Goal: Task Accomplishment & Management: Manage account settings

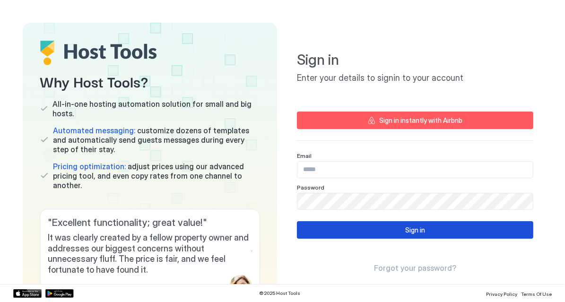
type input "**********"
click at [419, 231] on div "Sign in" at bounding box center [415, 230] width 20 height 10
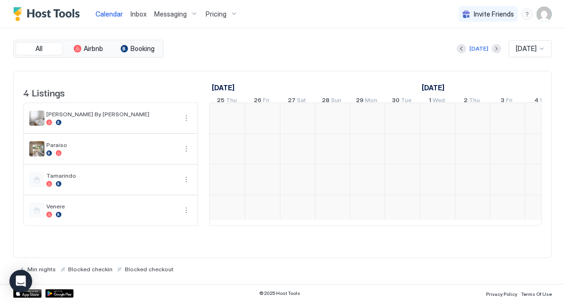
scroll to position [0, 525]
click at [138, 14] on span "Inbox" at bounding box center [139, 14] width 16 height 8
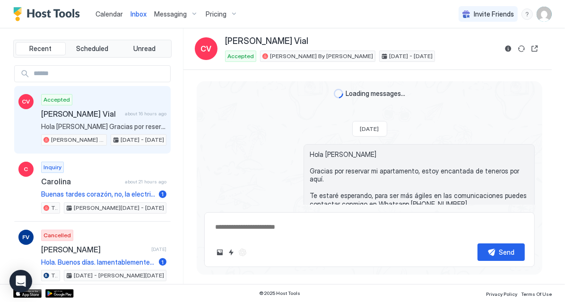
scroll to position [108, 0]
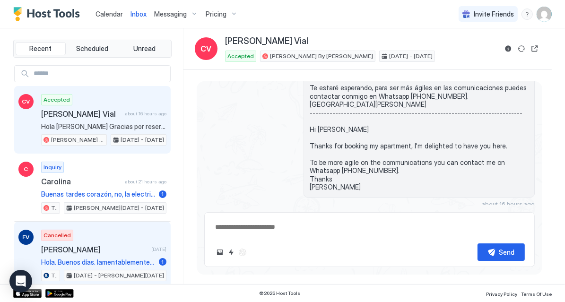
click at [92, 240] on div "Cancelled [PERSON_NAME] [DATE] Hola. Buenos días. lamentablemente tuvimos que c…" at bounding box center [103, 256] width 125 height 52
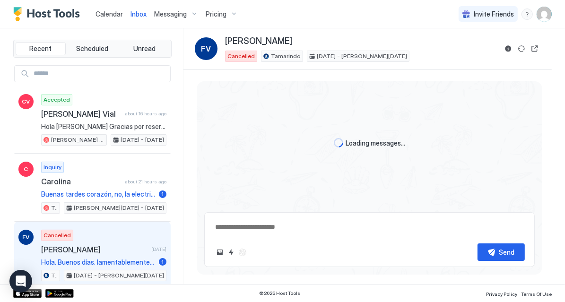
scroll to position [332, 0]
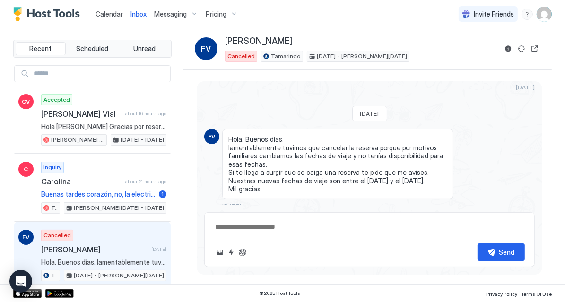
drag, startPoint x: 295, startPoint y: 43, endPoint x: 221, endPoint y: 43, distance: 73.8
click at [221, 43] on div "FV [PERSON_NAME] Cancelled Tamarindo [DATE] - [PERSON_NAME][DATE]" at bounding box center [346, 49] width 302 height 26
copy div "[PERSON_NAME]"
click at [114, 14] on span "Calendar" at bounding box center [109, 14] width 27 height 8
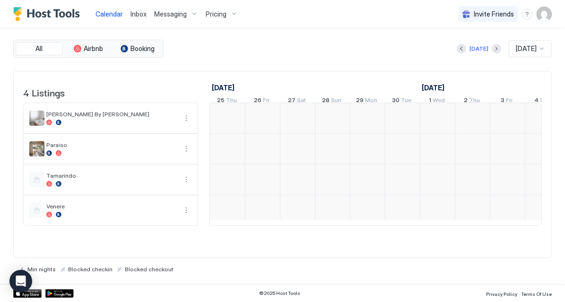
scroll to position [0, 525]
click at [226, 14] on div "Pricing" at bounding box center [222, 14] width 40 height 16
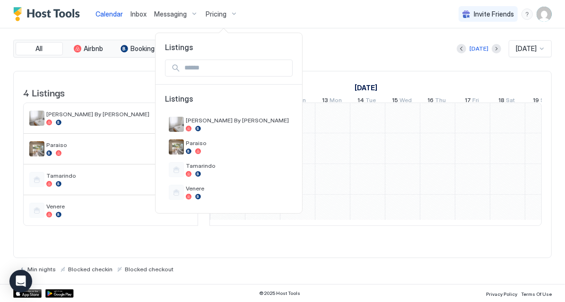
click at [137, 12] on div at bounding box center [282, 151] width 565 height 302
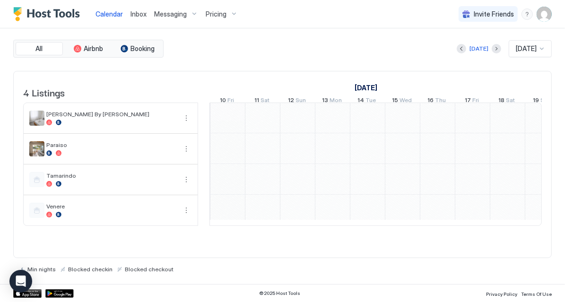
click at [137, 17] on span "Inbox" at bounding box center [139, 14] width 16 height 8
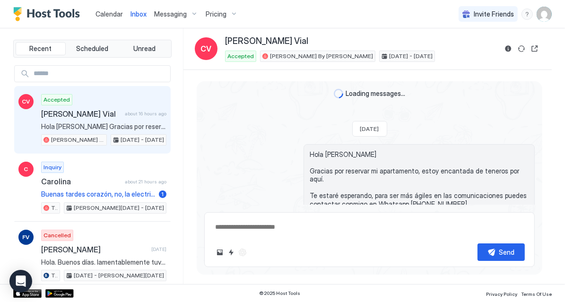
scroll to position [108, 0]
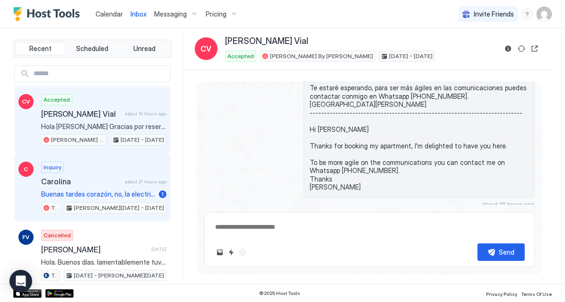
click at [100, 190] on span "Buenas tardes corazón, no, la electricidad está incluida en el precio" at bounding box center [98, 194] width 114 height 9
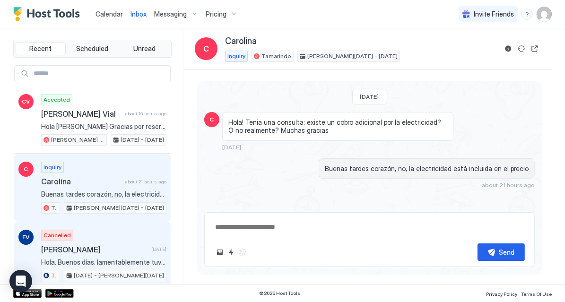
click at [104, 245] on span "[PERSON_NAME]" at bounding box center [94, 249] width 106 height 9
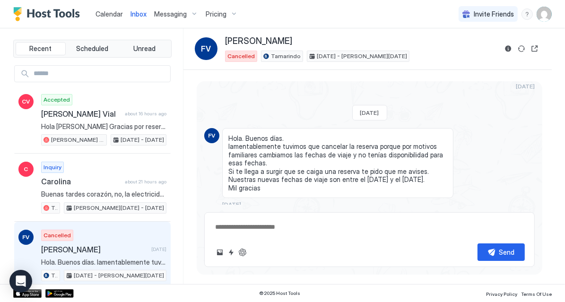
type textarea "*"
click at [227, 14] on div "Pricing" at bounding box center [222, 14] width 40 height 16
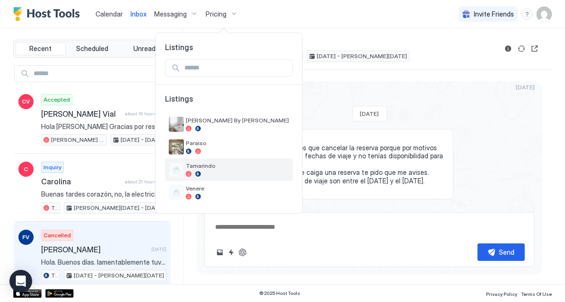
click at [199, 170] on div "Tamarindo" at bounding box center [237, 169] width 103 height 15
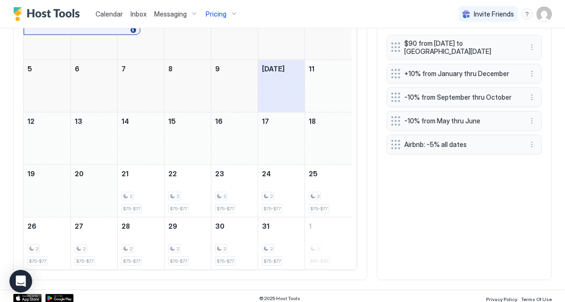
scroll to position [177, 0]
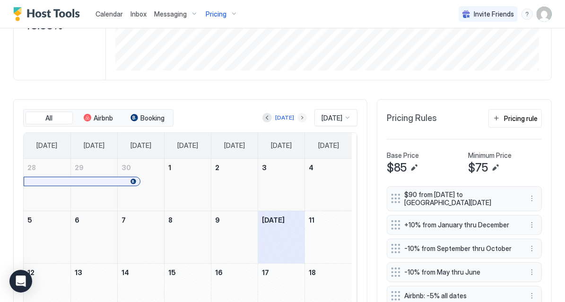
click at [297, 116] on button "Next month" at bounding box center [301, 117] width 9 height 9
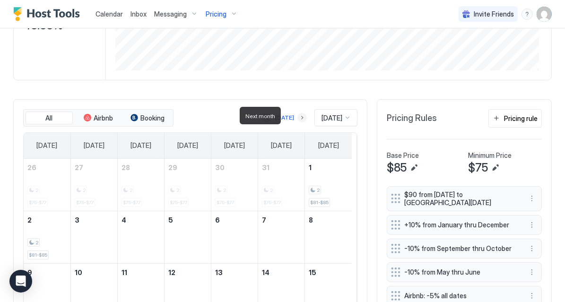
click at [297, 116] on button "Next month" at bounding box center [301, 117] width 9 height 9
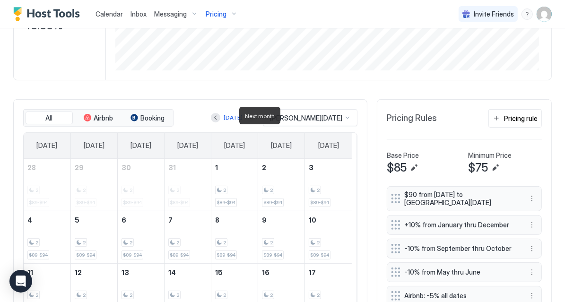
click at [255, 117] on button "Next month" at bounding box center [250, 117] width 9 height 9
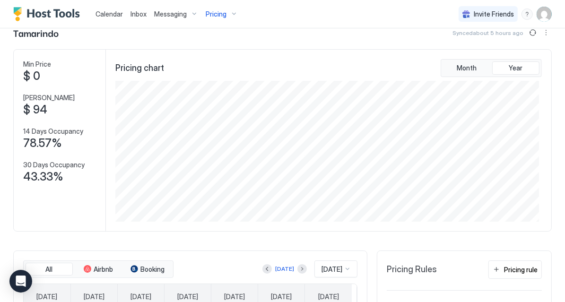
scroll to position [0, 0]
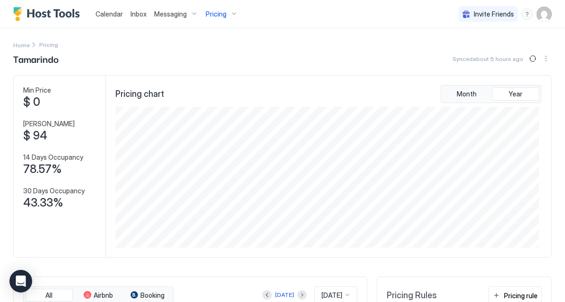
click at [221, 17] on span "Pricing" at bounding box center [216, 14] width 21 height 9
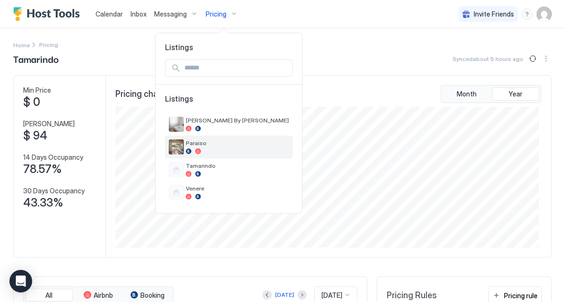
click at [186, 148] on div at bounding box center [189, 151] width 6 height 6
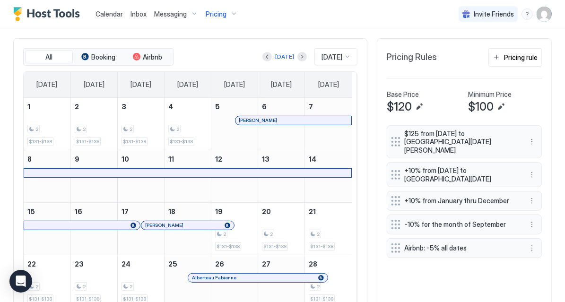
scroll to position [276, 0]
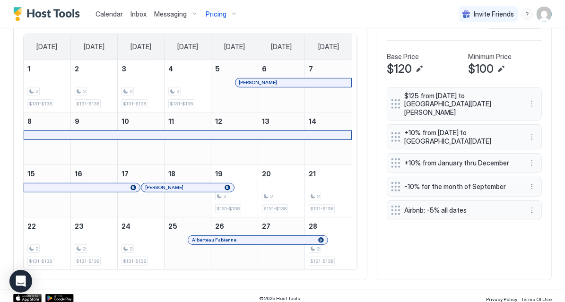
click at [147, 15] on div "Inbox" at bounding box center [139, 13] width 24 height 17
click at [143, 16] on span "Inbox" at bounding box center [139, 14] width 16 height 8
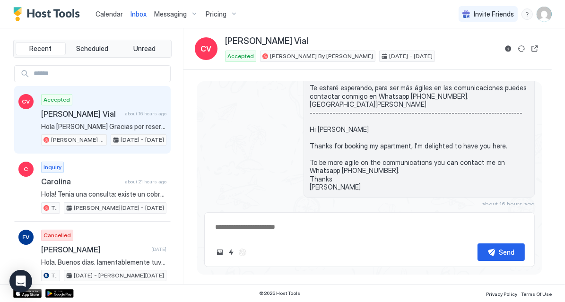
scroll to position [76, 0]
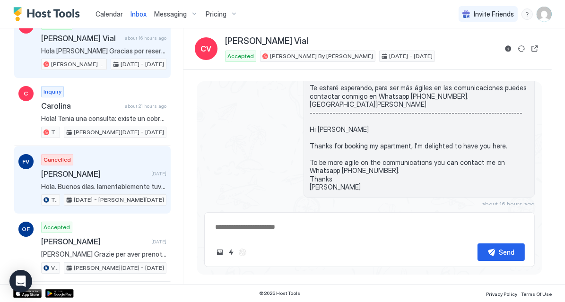
click at [125, 154] on div "Cancelled [PERSON_NAME] [DATE] Hola. Buenos días. lamentablemente tuvimos que c…" at bounding box center [103, 180] width 125 height 52
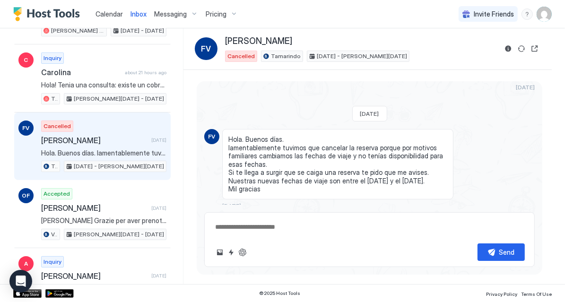
scroll to position [151, 0]
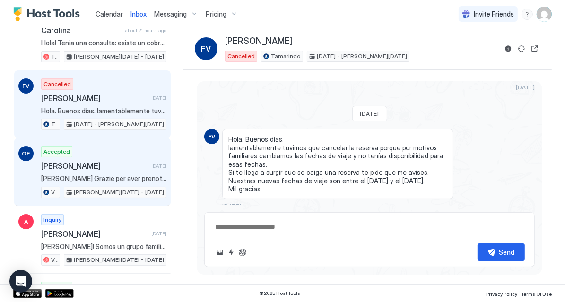
click at [135, 155] on div "Accepted [PERSON_NAME] [DATE] [PERSON_NAME] Grazie per aver prenotato il mio ap…" at bounding box center [103, 172] width 125 height 52
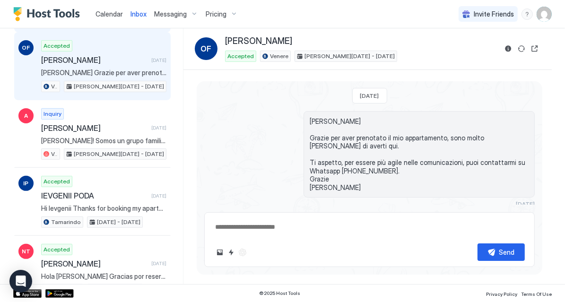
scroll to position [265, 0]
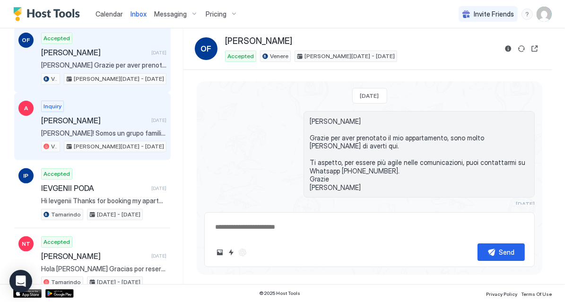
click at [136, 133] on div "Inquiry [PERSON_NAME] [DATE] [PERSON_NAME]! Somos un grupo familiar de 12 perso…" at bounding box center [103, 127] width 125 height 52
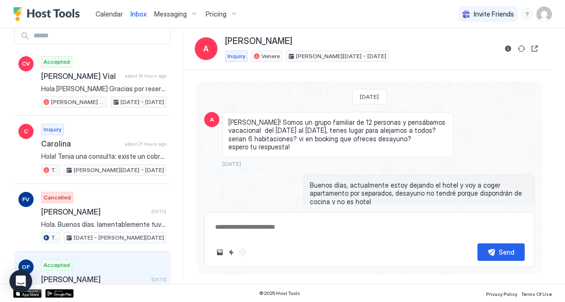
click at [116, 260] on div "Accepted [PERSON_NAME] [DATE] [PERSON_NAME] Grazie per aver prenotato il mio ap…" at bounding box center [103, 286] width 125 height 52
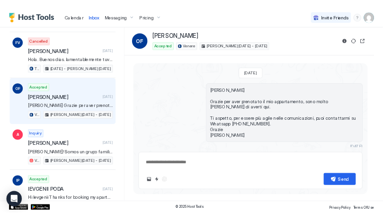
scroll to position [113, 0]
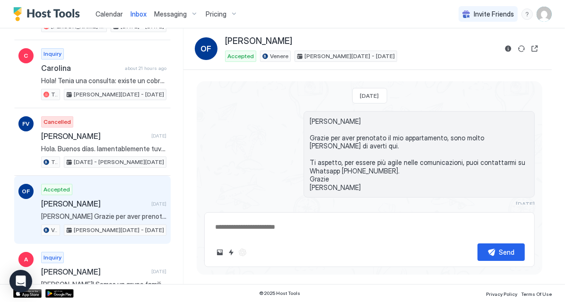
drag, startPoint x: 283, startPoint y: 44, endPoint x: 227, endPoint y: 42, distance: 55.4
click at [227, 42] on div "[PERSON_NAME]" at bounding box center [361, 41] width 272 height 11
copy span "[PERSON_NAME]"
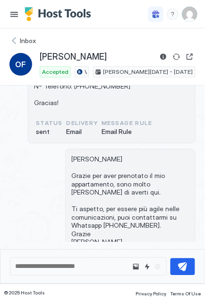
scroll to position [0, 0]
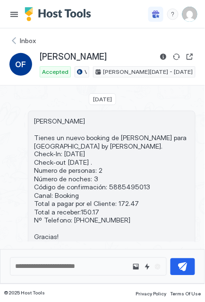
click at [119, 184] on span "[PERSON_NAME] Tienes un nuevo booking de [PERSON_NAME] para [GEOGRAPHIC_DATA] b…" at bounding box center [112, 179] width 156 height 124
copy span "5885495013"
drag, startPoint x: 131, startPoint y: 201, endPoint x: 112, endPoint y: 203, distance: 19.5
click at [112, 203] on span "[PERSON_NAME] Tienes un nuevo booking de [PERSON_NAME] para [GEOGRAPHIC_DATA] b…" at bounding box center [112, 179] width 156 height 124
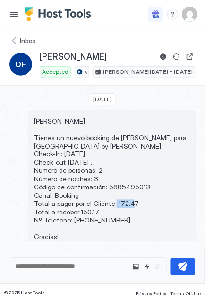
copy span "172.47"
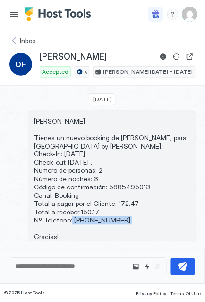
drag, startPoint x: 141, startPoint y: 220, endPoint x: 71, endPoint y: 221, distance: 70.0
click at [71, 221] on span "[PERSON_NAME] Tienes un nuevo booking de [PERSON_NAME] para [GEOGRAPHIC_DATA] b…" at bounding box center [112, 179] width 156 height 124
copy span "[PHONE_NUMBER]"
click at [18, 43] on div "Inbox" at bounding box center [102, 40] width 186 height 9
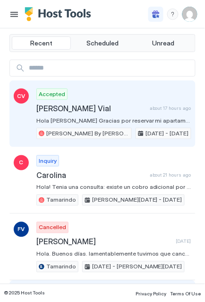
click at [78, 110] on span "[PERSON_NAME] Vial" at bounding box center [91, 108] width 110 height 9
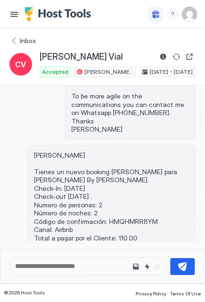
scroll to position [227, 0]
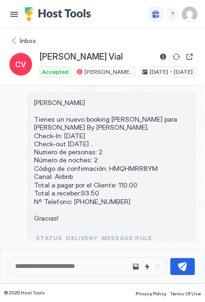
click at [133, 174] on span "[PERSON_NAME] Tienes un nuevo booking [PERSON_NAME] para [PERSON_NAME] By [PERS…" at bounding box center [112, 160] width 156 height 124
copy span "HMQHMRR8YM"
drag, startPoint x: 158, startPoint y: 124, endPoint x: 116, endPoint y: 126, distance: 41.6
click at [116, 126] on span "[PERSON_NAME] Tienes un nuevo booking [PERSON_NAME] para [PERSON_NAME] By [PERS…" at bounding box center [112, 160] width 156 height 124
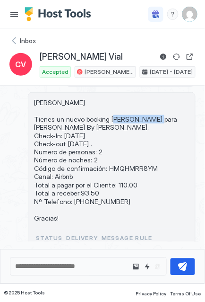
copy span "[PERSON_NAME] Vial"
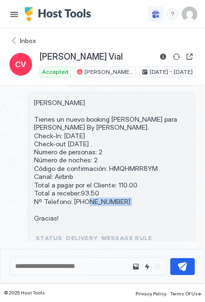
drag, startPoint x: 110, startPoint y: 208, endPoint x: 72, endPoint y: 209, distance: 37.8
click at [72, 209] on span "[PERSON_NAME] Tienes un nuevo booking [PERSON_NAME] para [PERSON_NAME] By [PERS…" at bounding box center [112, 160] width 156 height 124
copy span "33618572590"
click at [20, 40] on span "Inbox" at bounding box center [28, 40] width 16 height 9
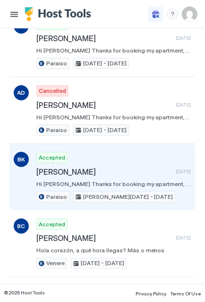
scroll to position [908, 0]
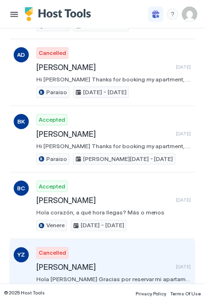
drag, startPoint x: 103, startPoint y: 242, endPoint x: 38, endPoint y: 246, distance: 64.4
click at [38, 262] on span "[PERSON_NAME]" at bounding box center [104, 266] width 136 height 9
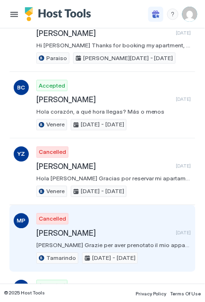
scroll to position [1059, 0]
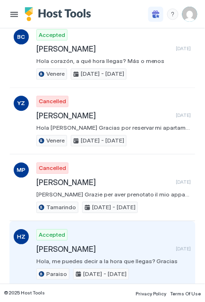
drag, startPoint x: 95, startPoint y: 226, endPoint x: 36, endPoint y: 226, distance: 58.6
click at [36, 244] on span "[PERSON_NAME]" at bounding box center [104, 248] width 136 height 9
copy span "[PERSON_NAME]"
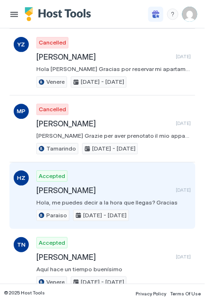
scroll to position [1121, 0]
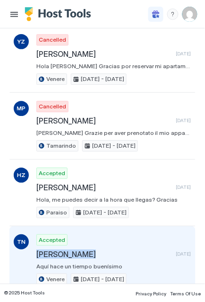
drag, startPoint x: 92, startPoint y: 226, endPoint x: 36, endPoint y: 230, distance: 56.0
click at [36, 249] on span "[PERSON_NAME]" at bounding box center [104, 253] width 136 height 9
copy span "[PERSON_NAME]"
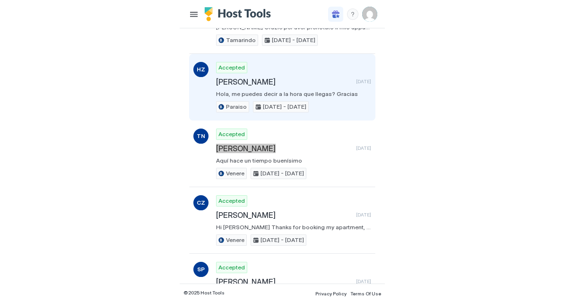
scroll to position [1235, 0]
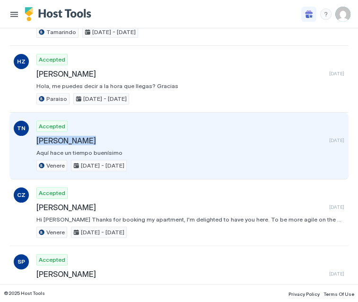
type textarea "*"
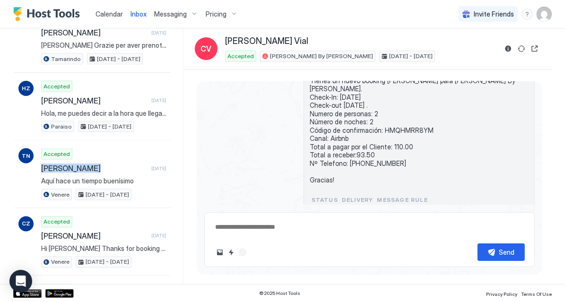
click at [101, 13] on span "Calendar" at bounding box center [109, 14] width 27 height 8
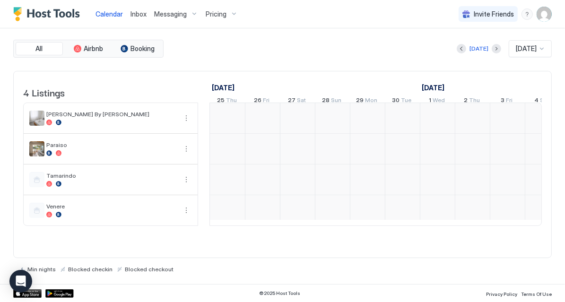
scroll to position [0, 525]
